Goal: Task Accomplishment & Management: Manage account settings

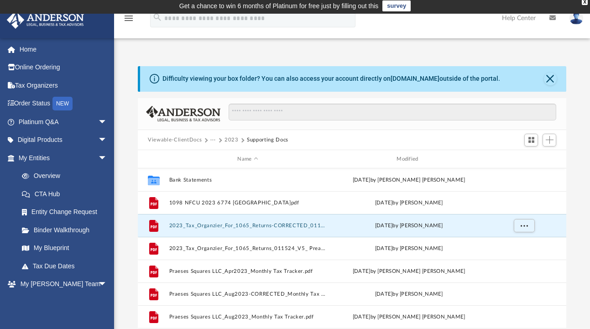
scroll to position [1, 0]
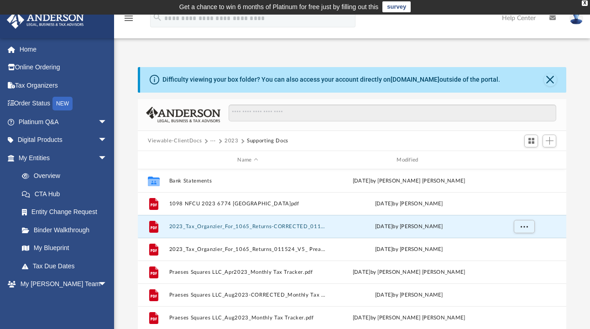
click at [231, 140] on button "2023" at bounding box center [231, 141] width 14 height 8
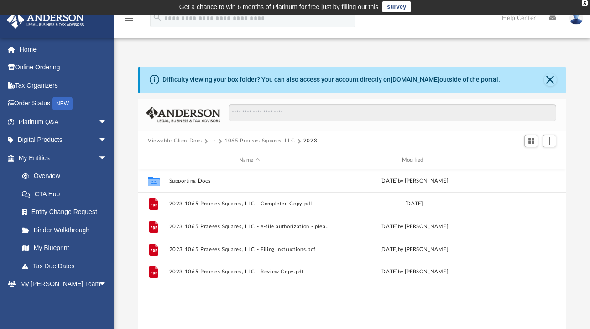
click at [233, 140] on button "1065 Praeses Squares, LLC" at bounding box center [259, 141] width 70 height 8
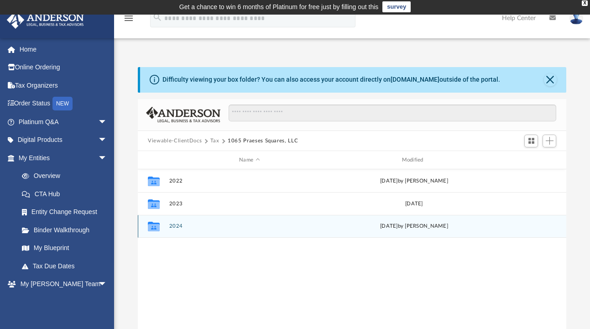
click at [177, 223] on button "2024" at bounding box center [249, 226] width 161 height 6
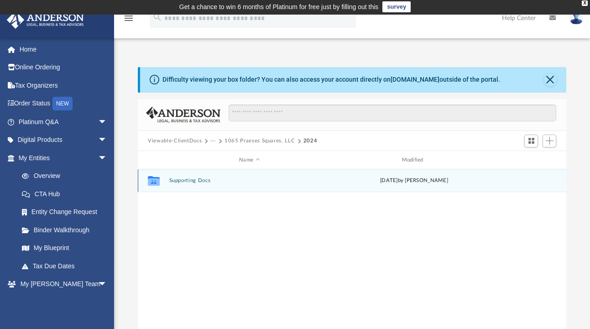
click at [193, 176] on div "Collaborated Folder Supporting Docs [DATE] by [PERSON_NAME]" at bounding box center [352, 180] width 428 height 23
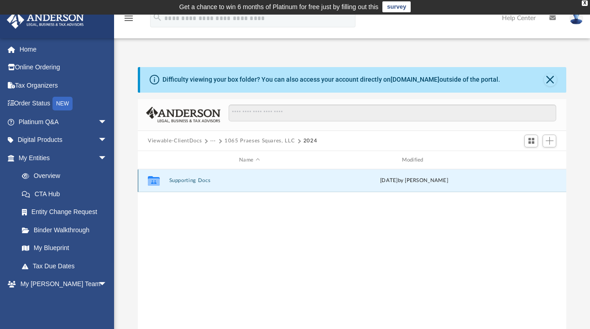
click at [192, 179] on button "Supporting Docs" at bounding box center [249, 181] width 161 height 6
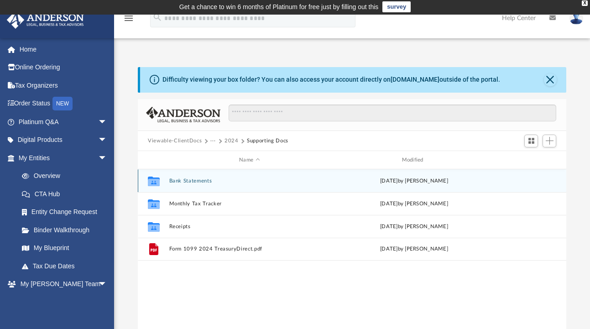
click at [193, 176] on div "Collaborated Folder Bank Statements [DATE] by [PERSON_NAME]" at bounding box center [352, 180] width 428 height 23
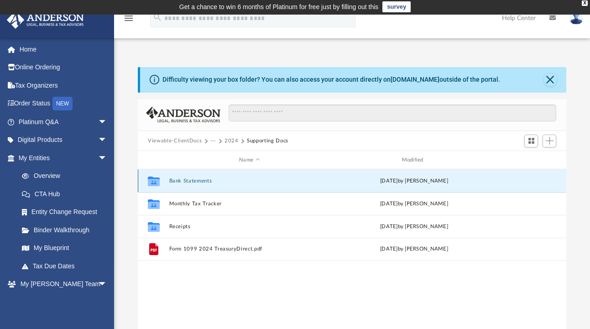
click at [193, 180] on button "Bank Statements" at bounding box center [249, 181] width 161 height 6
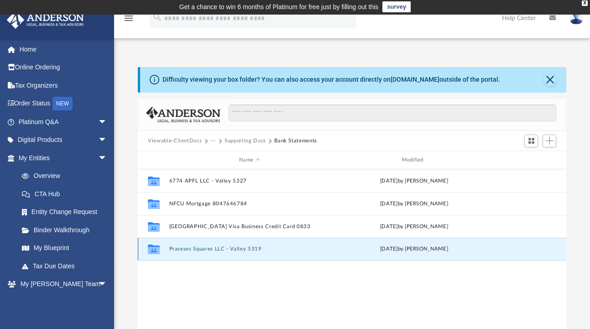
click at [203, 249] on button "Praseses Squares LLC - Valley 5319" at bounding box center [249, 249] width 161 height 6
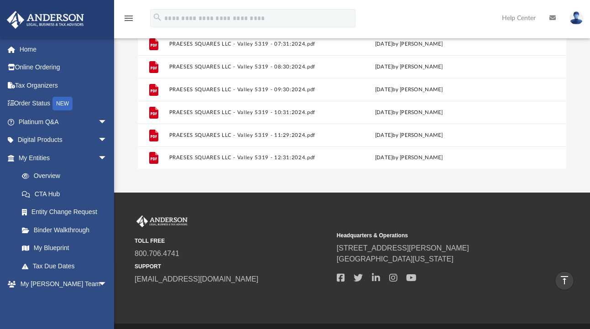
scroll to position [189, 0]
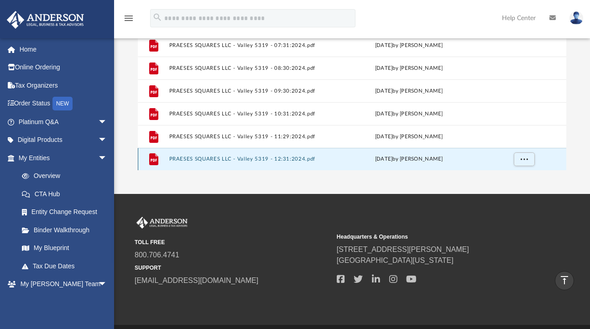
click at [259, 157] on button "PRAESES SQUARES LLC - Valley 5319 - 12:31:2024.pdf" at bounding box center [247, 159] width 157 height 6
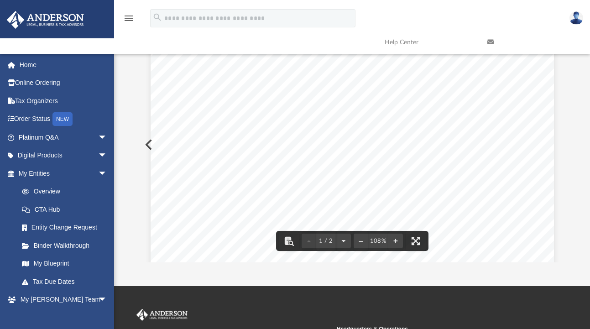
scroll to position [233, 0]
drag, startPoint x: 534, startPoint y: 129, endPoint x: 512, endPoint y: 128, distance: 21.9
click at [513, 128] on div "Last Statement: [DATE] Statement Ending: [DATE] Page: Account Number 42735319 1…" at bounding box center [351, 62] width 403 height 522
drag, startPoint x: 508, startPoint y: 128, endPoint x: 529, endPoint y: 128, distance: 21.4
click at [529, 128] on span "$1,469.83" at bounding box center [521, 128] width 27 height 6
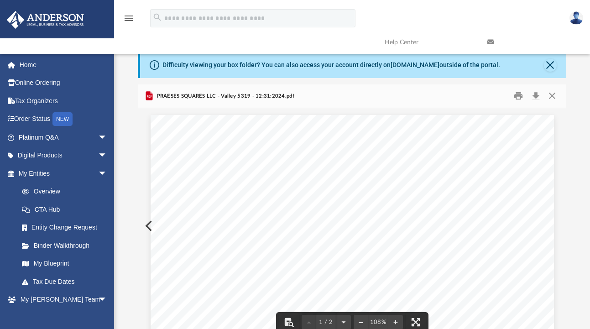
scroll to position [0, 0]
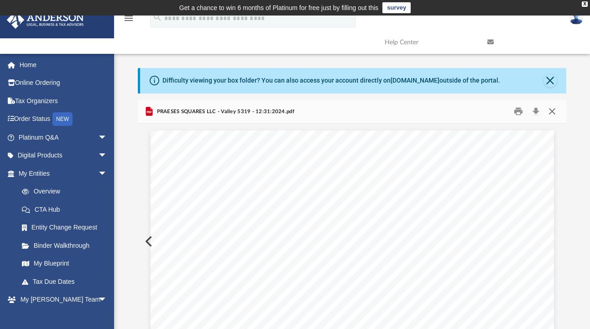
click at [554, 112] on button "Close" at bounding box center [551, 111] width 16 height 14
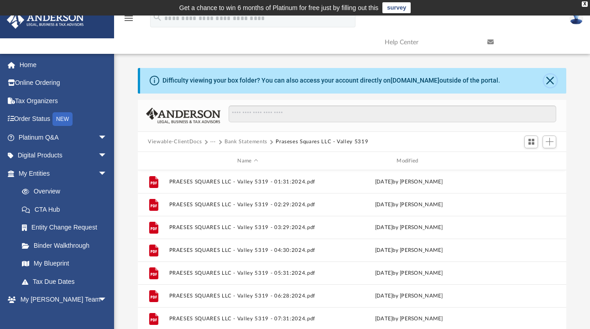
drag, startPoint x: 549, startPoint y: 80, endPoint x: 555, endPoint y: 81, distance: 5.5
click at [549, 80] on button "Close" at bounding box center [550, 80] width 13 height 13
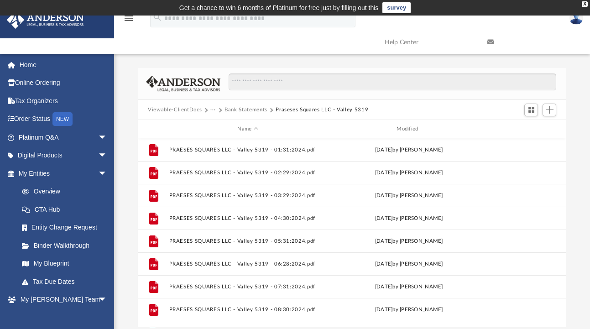
click at [255, 110] on button "Bank Statements" at bounding box center [245, 110] width 43 height 8
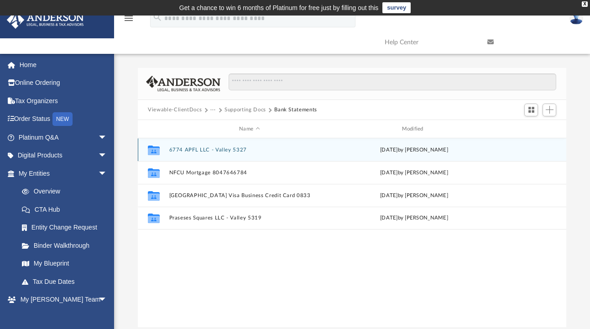
click at [219, 150] on button "6774 APFL LLC - Valley 5327" at bounding box center [249, 150] width 161 height 6
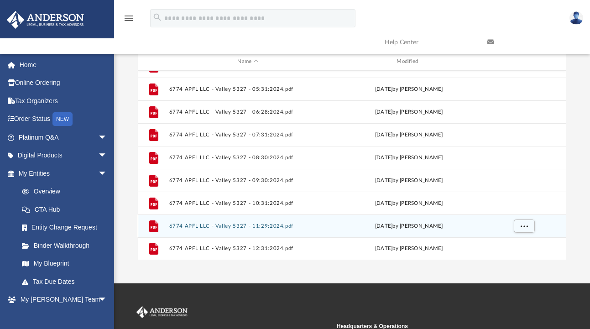
scroll to position [77, 0]
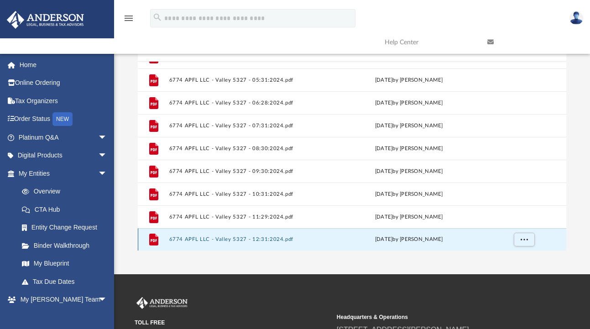
click at [265, 240] on button "6774 APFL LLC - Valley 5327 - 12:31:2024.pdf" at bounding box center [247, 240] width 157 height 6
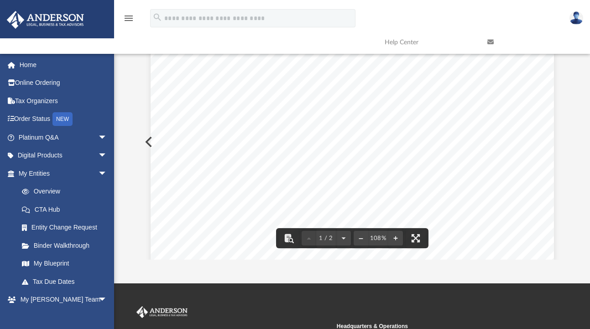
scroll to position [245, 0]
drag, startPoint x: 531, startPoint y: 150, endPoint x: 509, endPoint y: 150, distance: 21.9
click at [509, 150] on div "Last Statement: [DATE] Statement Ending: [DATE] Page: Account Number 42735327 1…" at bounding box center [351, 47] width 403 height 522
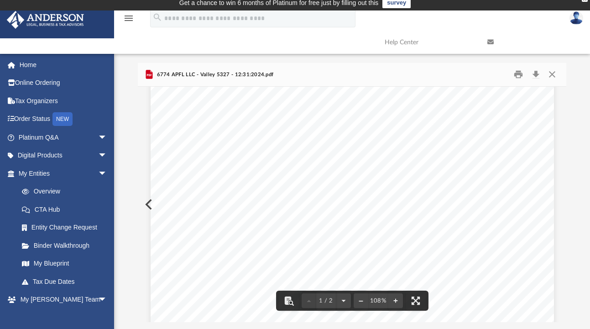
scroll to position [0, 0]
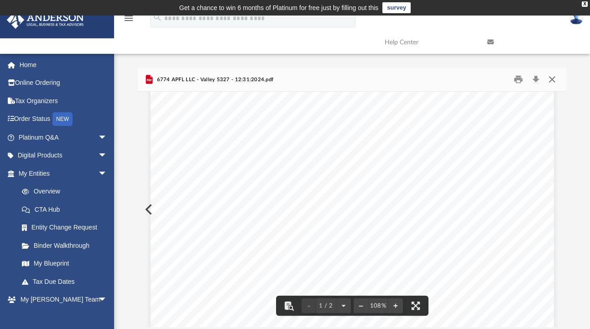
click at [551, 78] on button "Close" at bounding box center [551, 80] width 16 height 14
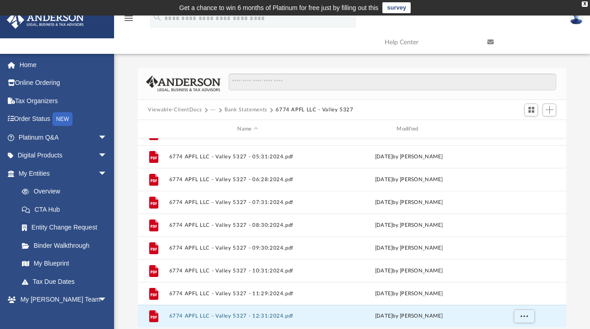
click at [253, 109] on button "Bank Statements" at bounding box center [245, 110] width 43 height 8
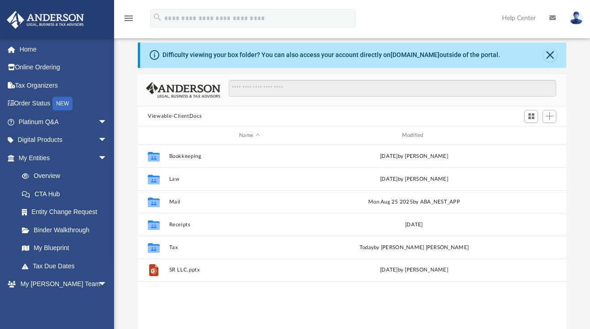
scroll to position [27, 0]
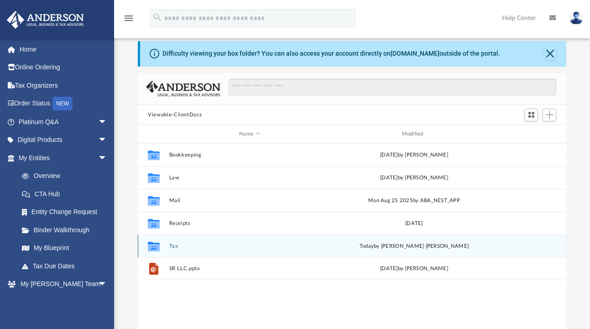
click at [176, 244] on button "Tax" at bounding box center [249, 246] width 161 height 6
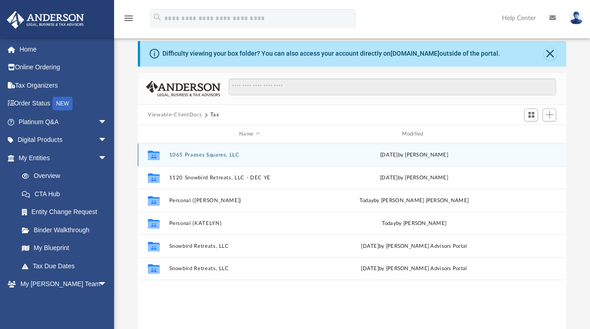
click at [187, 156] on button "1065 Praeses Squares, LLC" at bounding box center [249, 155] width 161 height 6
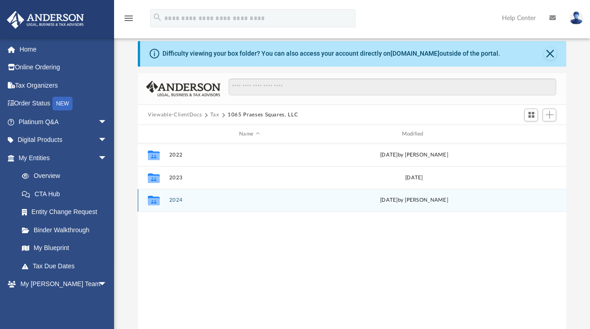
click at [180, 201] on button "2024" at bounding box center [249, 200] width 161 height 6
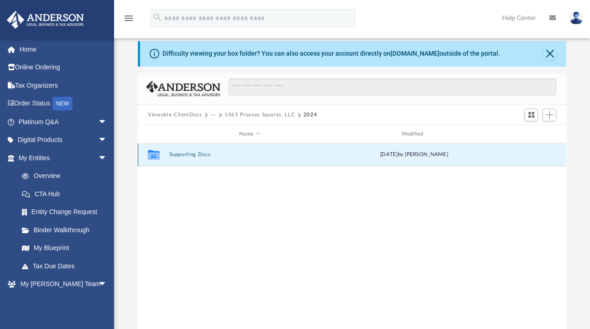
click at [189, 154] on button "Supporting Docs" at bounding box center [249, 155] width 161 height 6
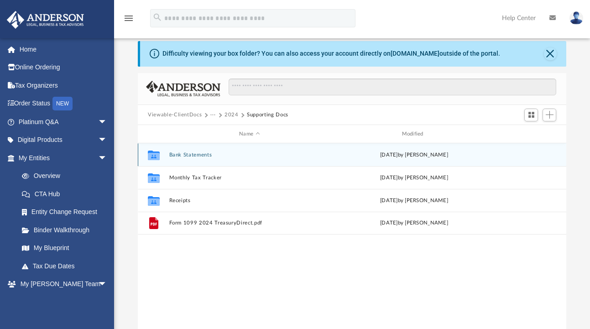
click at [189, 154] on button "Bank Statements" at bounding box center [249, 155] width 161 height 6
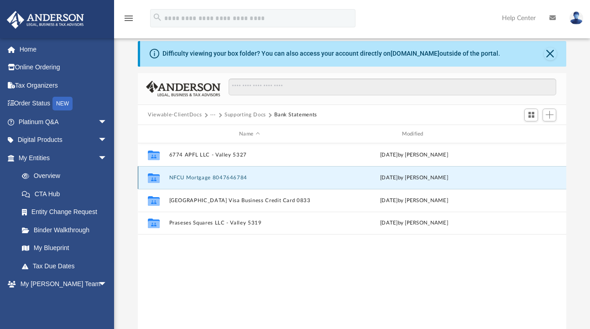
click at [190, 178] on button "NFCU Mortgage 8047646784" at bounding box center [249, 178] width 161 height 6
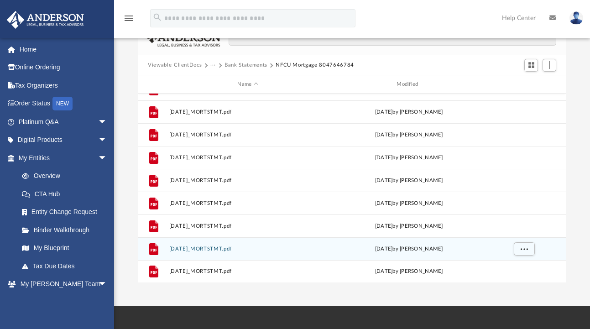
scroll to position [81, 0]
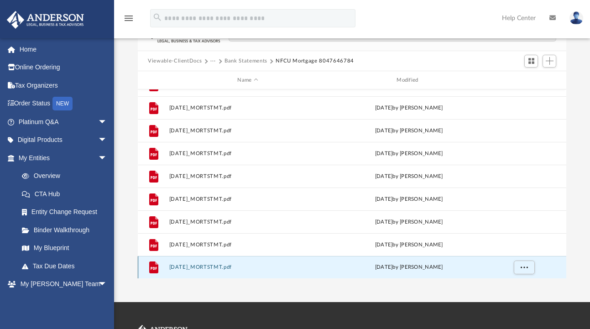
click at [210, 266] on button "2024-12-18_MORTSTMT.pdf" at bounding box center [247, 268] width 157 height 6
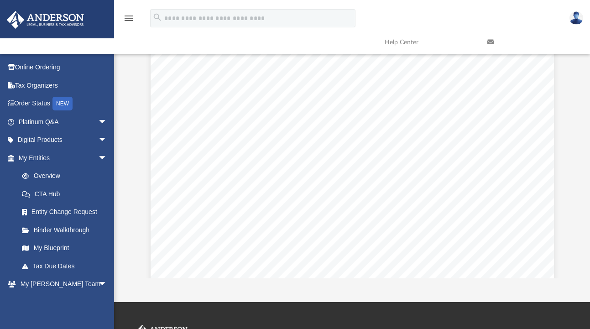
scroll to position [139, 0]
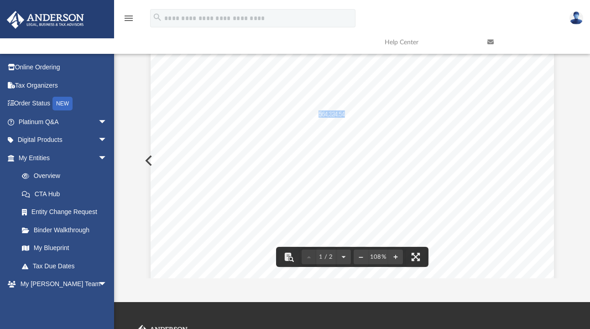
drag, startPoint x: 340, startPoint y: 113, endPoint x: 316, endPoint y: 116, distance: 24.4
click at [316, 116] on div "N A V Y F E D E R A L C R E D I T U N I O N P O B O X 3 3 0 0 M E R R I F I E L…" at bounding box center [351, 243] width 403 height 664
click at [347, 114] on div "N A V Y F E D E R A L C R E D I T U N I O N P O B O X 3 3 0 0 M E R R I F I E L…" at bounding box center [351, 243] width 403 height 664
click at [342, 115] on div "N A V Y F E D E R A L C R E D I T U N I O N P O B O X 3 3 0 0 M E R R I F I E L…" at bounding box center [351, 243] width 403 height 664
click at [328, 115] on span "3" at bounding box center [330, 114] width 4 height 6
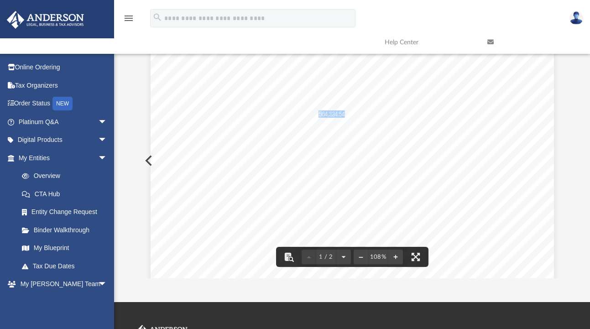
drag, startPoint x: 315, startPoint y: 114, endPoint x: 340, endPoint y: 115, distance: 25.6
click at [340, 115] on div "N A V Y F E D E R A L C R E D I T U N I O N P O B O X 3 3 0 0 M E R R I F I E L…" at bounding box center [351, 243] width 403 height 664
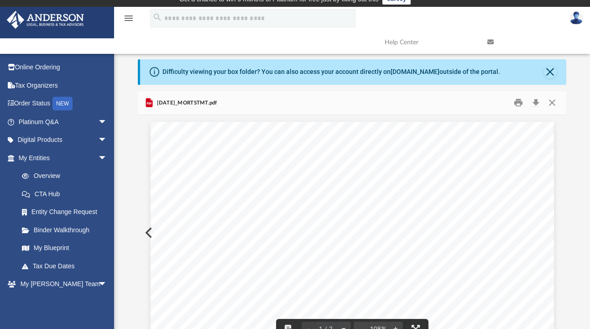
scroll to position [0, 0]
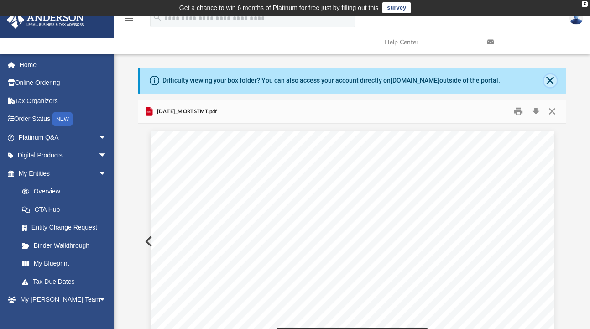
click at [550, 82] on button "Close" at bounding box center [550, 80] width 13 height 13
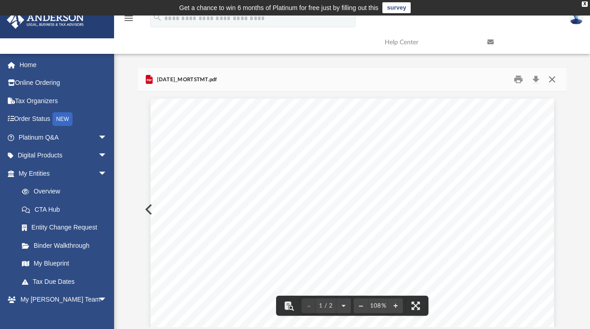
click at [550, 77] on button "Close" at bounding box center [551, 80] width 16 height 14
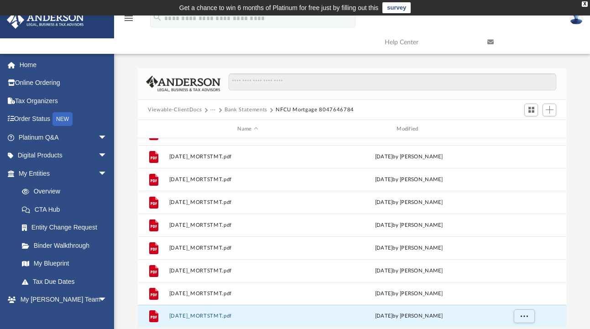
click at [250, 111] on button "Bank Statements" at bounding box center [245, 110] width 43 height 8
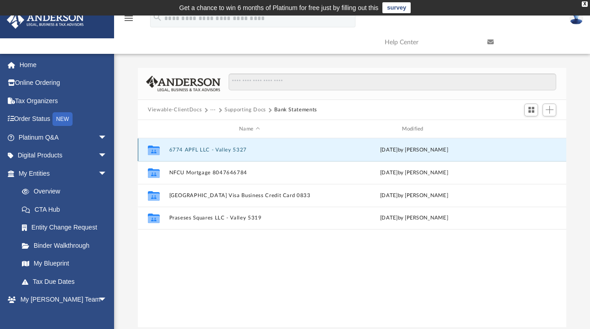
click at [218, 149] on button "6774 APFL LLC - Valley 5327" at bounding box center [249, 150] width 161 height 6
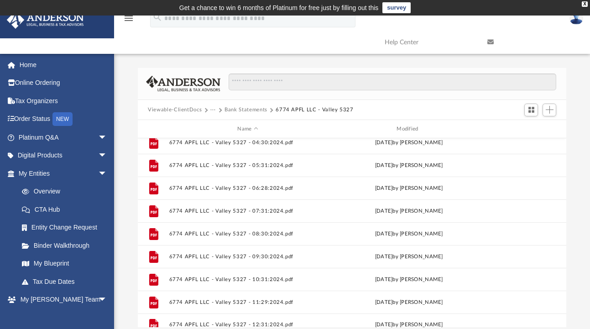
scroll to position [84, 0]
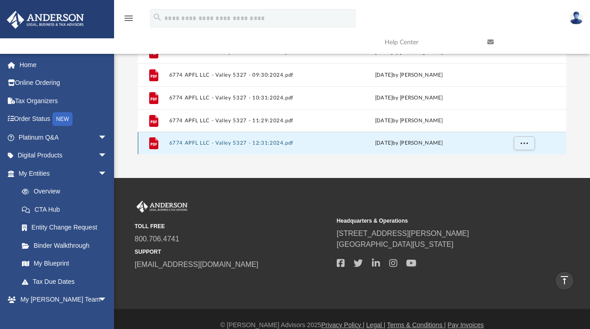
click at [255, 140] on button "6774 APFL LLC - Valley 5327 - 12:31:2024.pdf" at bounding box center [247, 143] width 157 height 6
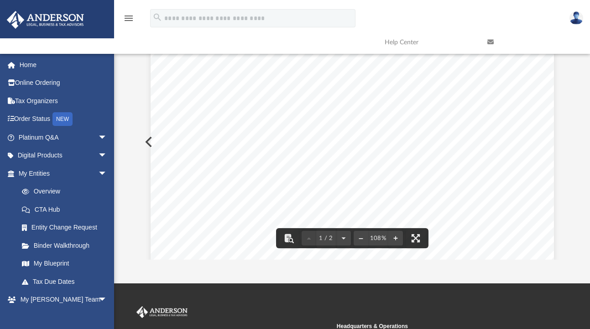
scroll to position [170, 0]
drag, startPoint x: 217, startPoint y: 186, endPoint x: 305, endPoint y: 191, distance: 87.7
click at [305, 191] on div "Last Statement: [DATE] Statement Ending: [DATE] Page: Account Number 42735327 1…" at bounding box center [351, 122] width 403 height 522
drag, startPoint x: 311, startPoint y: 189, endPoint x: 322, endPoint y: 188, distance: 10.5
click at [311, 189] on div "Last Statement: [DATE] Statement Ending: [DATE] Page: Account Number 42735327 1…" at bounding box center [351, 122] width 403 height 522
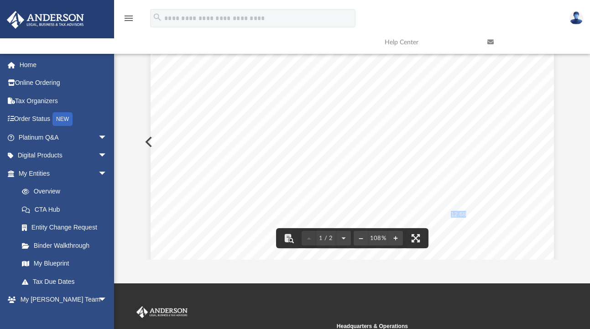
drag, startPoint x: 461, startPoint y: 213, endPoint x: 446, endPoint y: 213, distance: 14.6
click at [446, 213] on span "$412.68" at bounding box center [454, 214] width 21 height 6
click at [466, 209] on div "Last Statement: [DATE] Statement Ending: [DATE] Page: Account Number 42735327 1…" at bounding box center [351, 122] width 403 height 522
click at [505, 248] on div "Last Statement: [DATE] Statement Ending: [DATE] Page: Account Number 42735327 1…" at bounding box center [351, 122] width 403 height 522
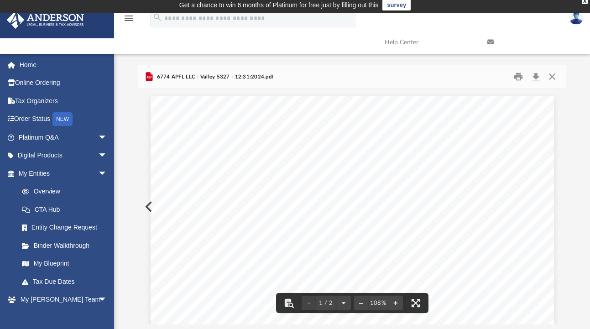
scroll to position [0, 0]
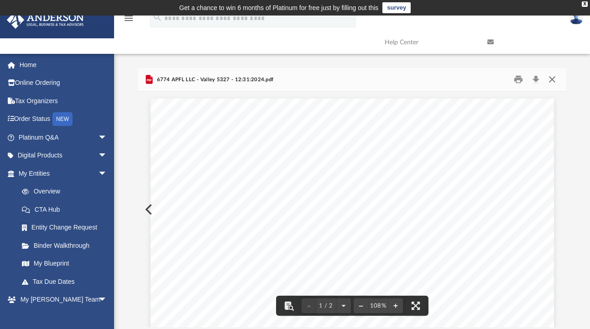
click at [550, 78] on button "Close" at bounding box center [551, 80] width 16 height 14
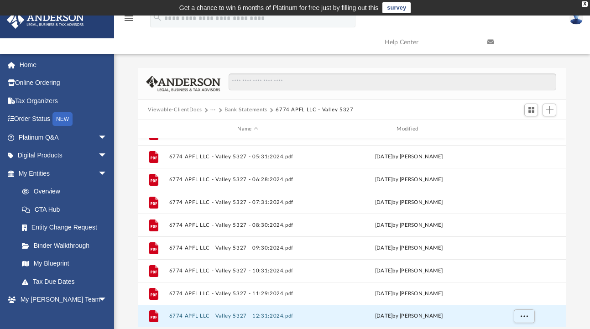
click at [256, 110] on button "Bank Statements" at bounding box center [245, 110] width 43 height 8
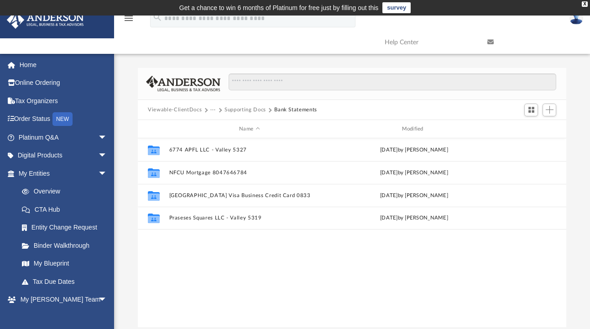
click at [249, 110] on button "Supporting Docs" at bounding box center [244, 110] width 41 height 8
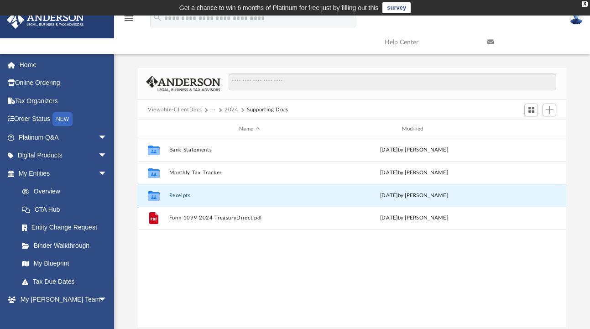
click at [184, 192] on button "Receipts" at bounding box center [249, 195] width 161 height 6
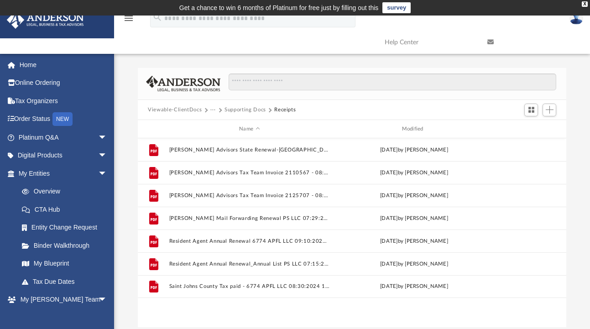
click at [253, 110] on button "Supporting Docs" at bounding box center [244, 110] width 41 height 8
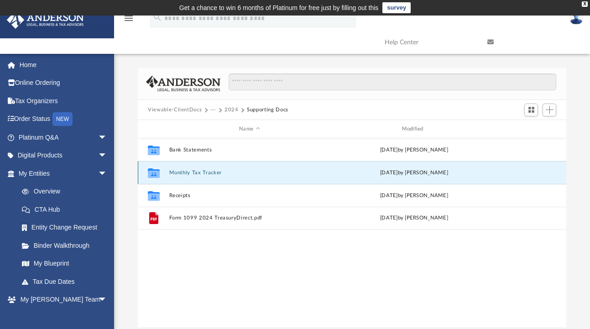
click at [187, 174] on button "Monthly Tax Tracker" at bounding box center [249, 173] width 161 height 6
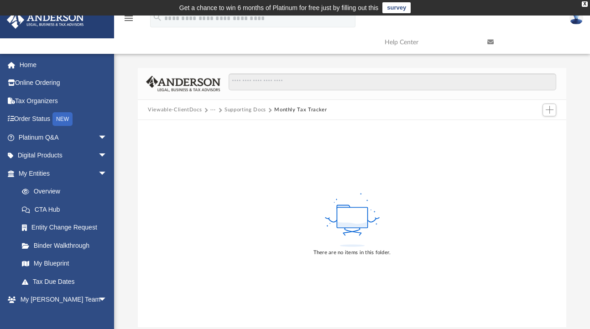
click at [249, 109] on button "Supporting Docs" at bounding box center [244, 110] width 41 height 8
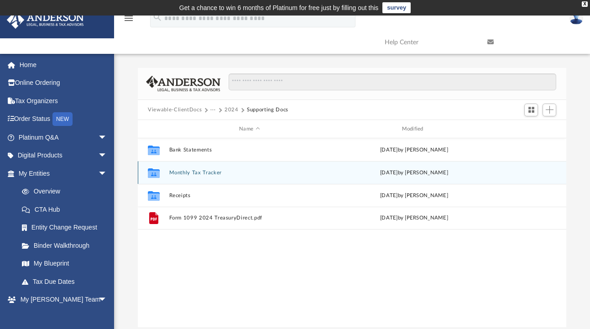
scroll to position [200, 421]
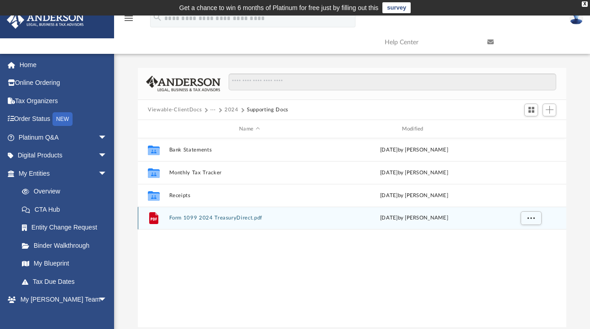
click at [215, 218] on button "Form 1099 2024 TreasuryDirect.pdf" at bounding box center [249, 218] width 161 height 6
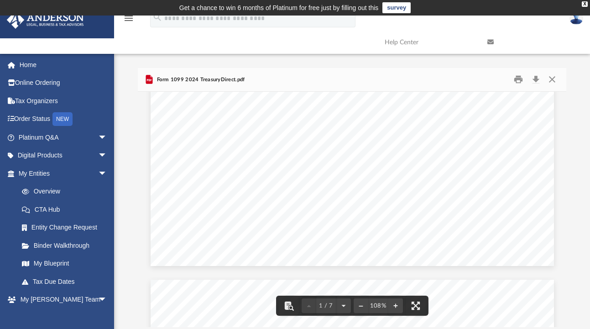
scroll to position [355, 0]
drag, startPoint x: 420, startPoint y: 206, endPoint x: 405, endPoint y: 207, distance: 14.1
click at [405, 207] on div "1/29/25, 8:46 PM Form 1099 2024 https://www.treasurydirect.gov/RS/RSGatewayRW?U…" at bounding box center [351, 5] width 403 height 522
click at [408, 198] on div "1/29/25, 8:46 PM Form 1099 2024 https://www.treasurydirect.gov/RS/RSGatewayRW?U…" at bounding box center [351, 5] width 403 height 522
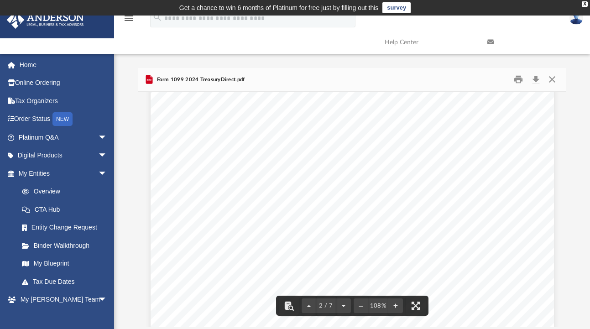
scroll to position [565, 0]
drag, startPoint x: 419, startPoint y: 192, endPoint x: 403, endPoint y: 193, distance: 16.0
click at [403, 193] on div "1/29/25, 8:46 PM Form 1099 2024 https://www.treasurydirect.gov/RS/RSGatewayRW?U…" at bounding box center [351, 329] width 403 height 522
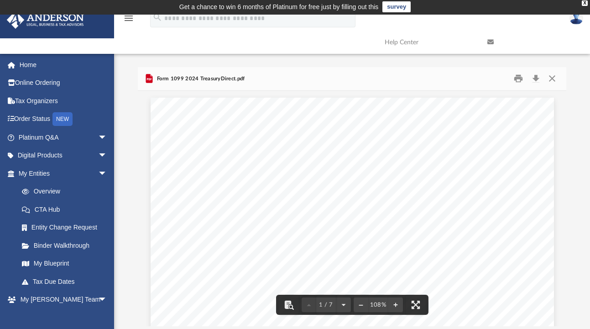
scroll to position [0, 0]
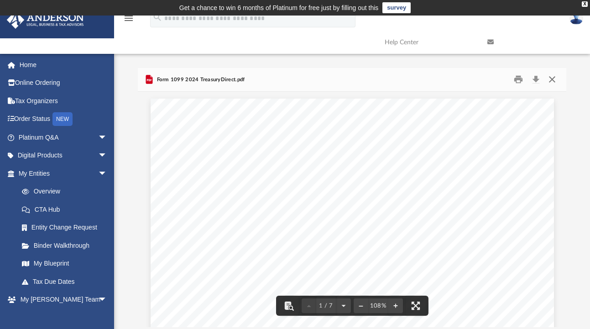
click at [555, 80] on button "Close" at bounding box center [551, 80] width 16 height 14
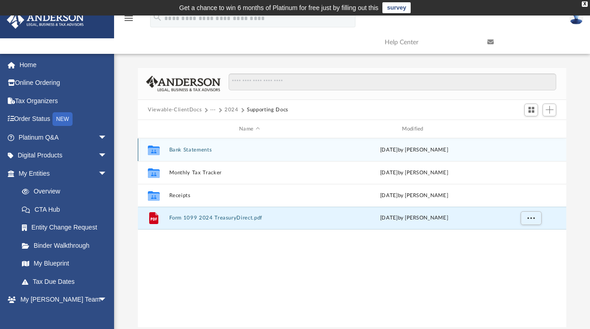
click at [195, 151] on button "Bank Statements" at bounding box center [249, 150] width 161 height 6
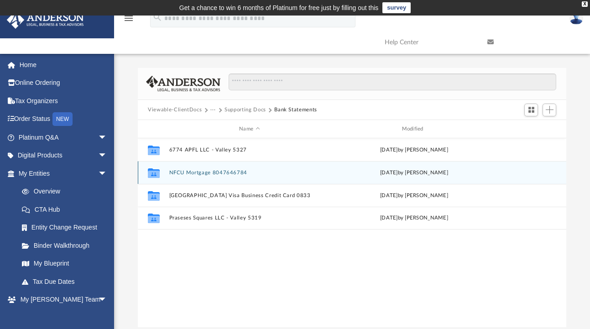
click at [201, 168] on div "Collaborated Folder NFCU Mortgage 8047646784 Tue Jan 28 2025 by Jon Moore" at bounding box center [352, 172] width 428 height 23
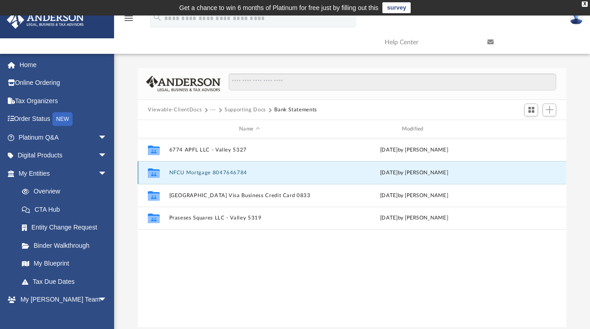
click at [200, 173] on button "NFCU Mortgage 8047646784" at bounding box center [249, 173] width 161 height 6
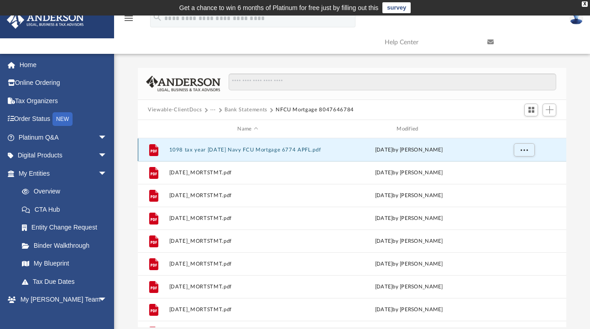
click at [277, 147] on button "1098 tax year 2024 Navy FCU Mortgage 6774 APFL.pdf" at bounding box center [247, 150] width 157 height 6
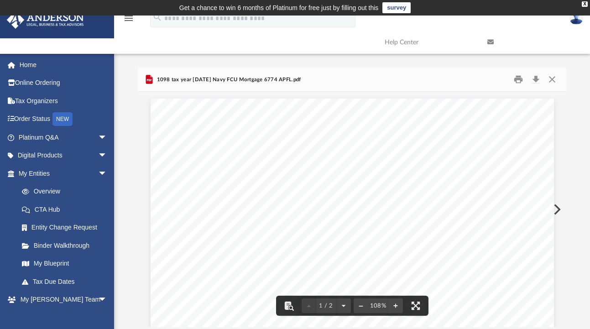
drag, startPoint x: 407, startPoint y: 158, endPoint x: 384, endPoint y: 158, distance: 23.3
drag, startPoint x: 381, startPoint y: 158, endPoint x: 408, endPoint y: 161, distance: 27.0
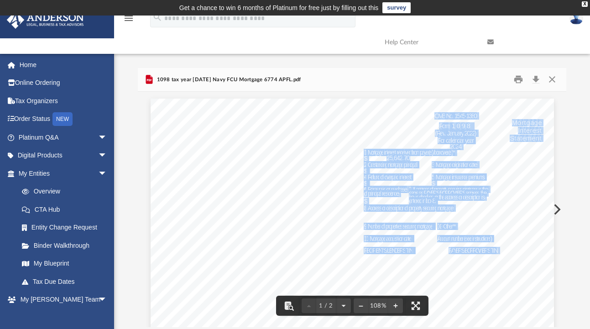
drag, startPoint x: 406, startPoint y: 159, endPoint x: 382, endPoint y: 158, distance: 24.2
click at [386, 158] on span "2" at bounding box center [388, 158] width 4 height 6
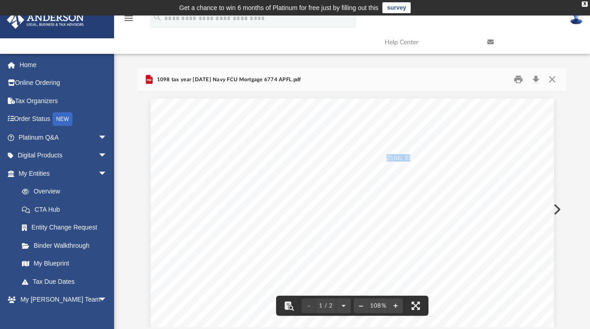
drag, startPoint x: 384, startPoint y: 158, endPoint x: 405, endPoint y: 159, distance: 21.5
click at [553, 82] on button "Close" at bounding box center [551, 80] width 16 height 14
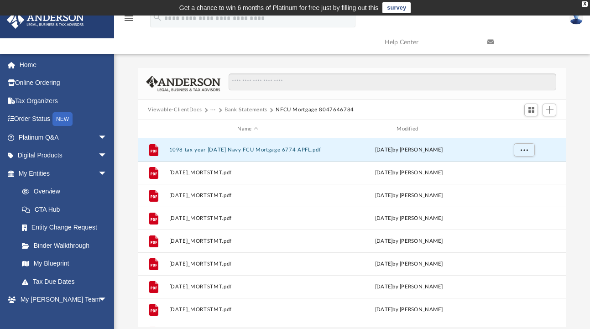
click at [245, 109] on button "Bank Statements" at bounding box center [245, 110] width 43 height 8
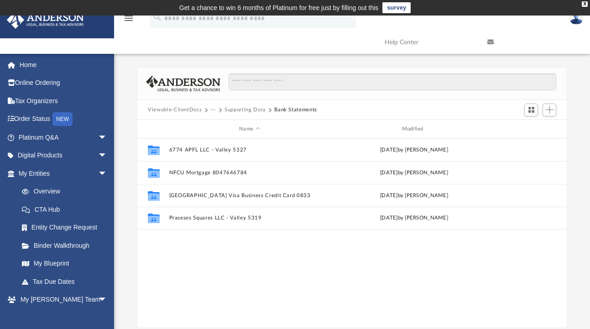
click at [245, 109] on button "Supporting Docs" at bounding box center [244, 110] width 41 height 8
click at [217, 272] on div "Collaborated Folder Bank Statements Tue Jan 28 2025 by Jon Moore Collaborated F…" at bounding box center [352, 232] width 428 height 189
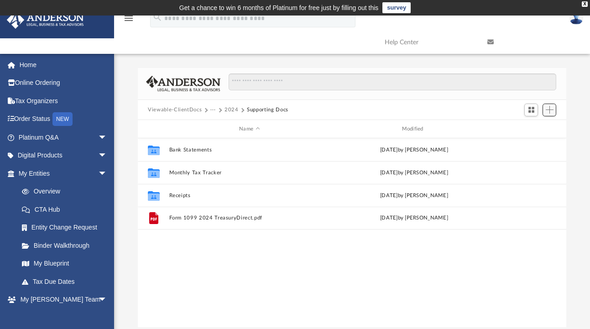
click at [549, 109] on span "Add" at bounding box center [549, 110] width 8 height 8
click at [535, 128] on li "Upload" at bounding box center [536, 128] width 29 height 10
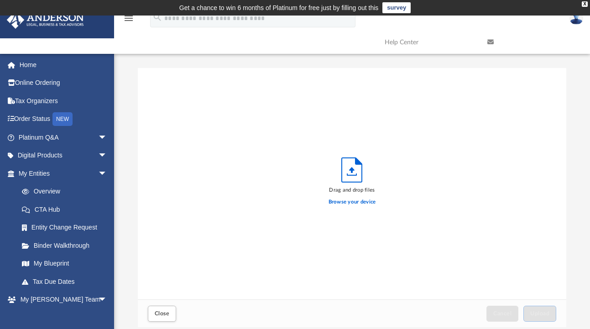
scroll to position [224, 421]
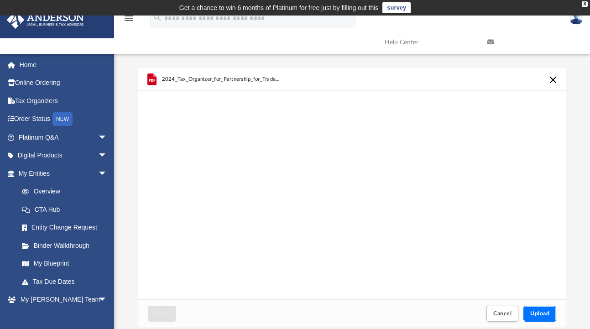
click at [532, 318] on button "Upload" at bounding box center [539, 314] width 33 height 16
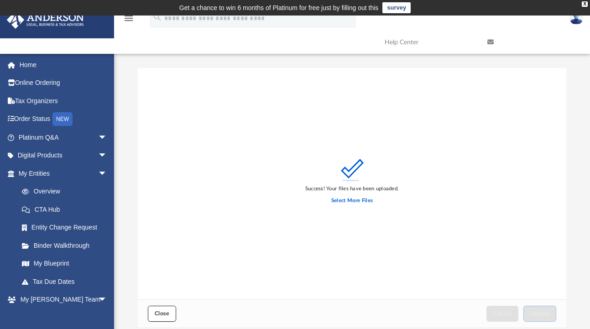
drag, startPoint x: 166, startPoint y: 308, endPoint x: 189, endPoint y: 311, distance: 23.0
click at [166, 309] on button "Close" at bounding box center [162, 314] width 28 height 16
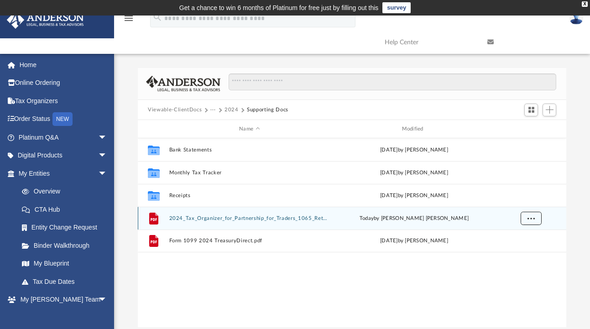
click at [533, 216] on span "More options" at bounding box center [530, 218] width 7 height 5
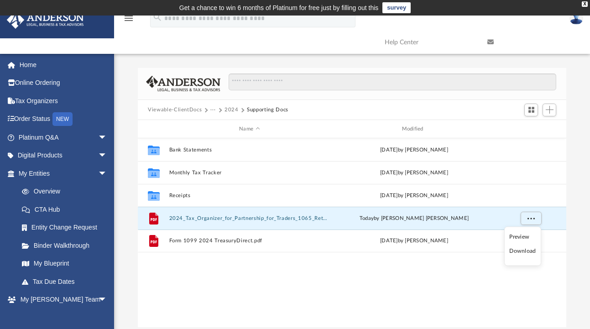
click at [336, 286] on div "Collaborated Folder Bank Statements Tue Jan 28 2025 by Jon Moore Collaborated F…" at bounding box center [352, 232] width 428 height 189
click at [279, 218] on button "2024_Tax_Organizer_for_Partnership_for_Traders_1065_Returns_Rev112172024.pdf" at bounding box center [249, 218] width 161 height 6
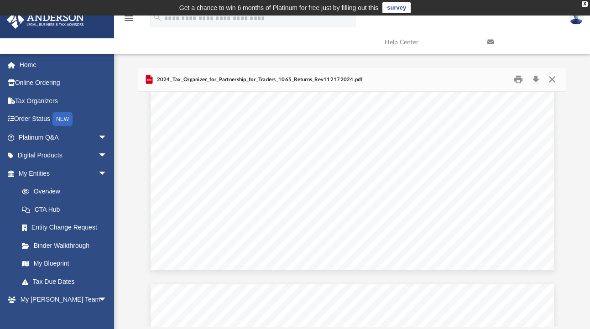
scroll to position [3025, 0]
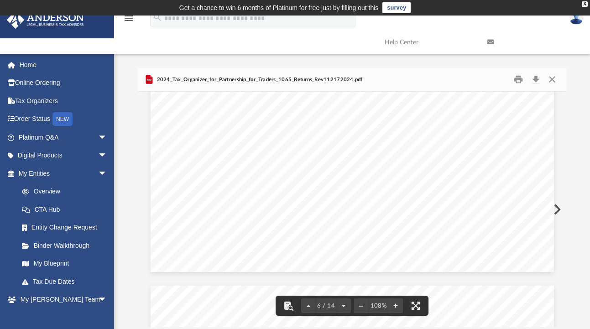
click at [297, 159] on div "A n d e r s o n A d v i s o r s . c o m | 8 0 0 . 7 0 6 . 4 7 4 1 | N e v a d a…" at bounding box center [351, 11] width 403 height 522
click at [250, 158] on div "A n d e r s o n A d v i s o r s . c o m | 8 0 0 . 7 0 6 . 4 7 4 1 | N e v a d a…" at bounding box center [351, 11] width 403 height 522
click at [557, 209] on button "Preview" at bounding box center [556, 210] width 20 height 26
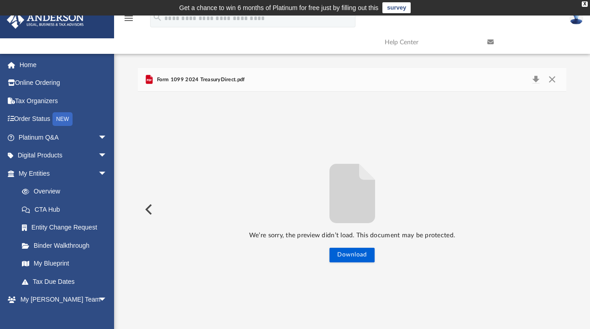
click at [151, 210] on button "Preview" at bounding box center [148, 210] width 20 height 26
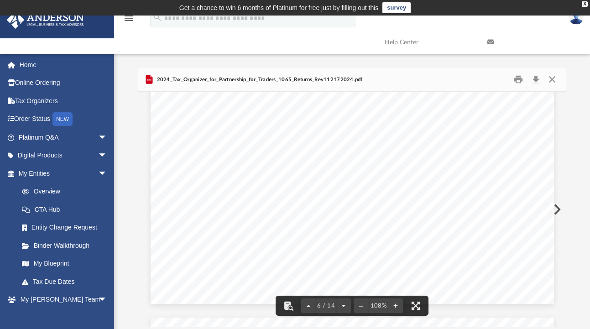
scroll to position [2994, 0]
click at [251, 187] on div "A n d e r s o n A d v i s o r s . c o m | 8 0 0 . 7 0 6 . 4 7 4 1 | N e v a d a…" at bounding box center [351, 42] width 403 height 522
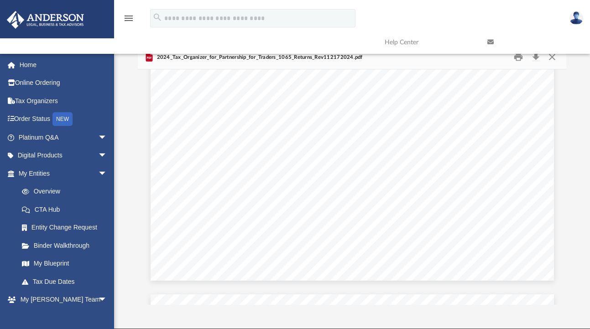
scroll to position [0, 0]
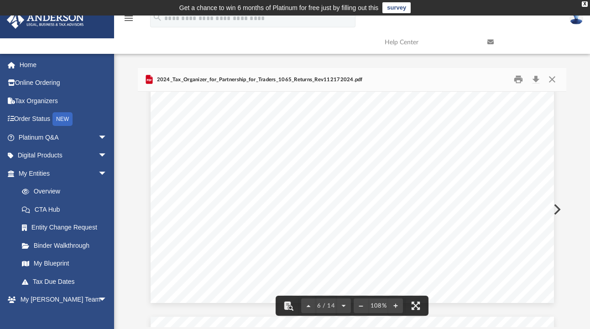
drag, startPoint x: 127, startPoint y: 105, endPoint x: 128, endPoint y: 117, distance: 12.3
click at [126, 105] on div "Difficulty viewing your box folder? You can also access your account directly o…" at bounding box center [352, 197] width 476 height 259
